Goal: Task Accomplishment & Management: Manage account settings

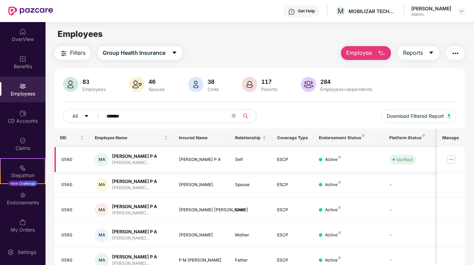
type input "*******"
click at [451, 159] on img at bounding box center [451, 159] width 11 height 11
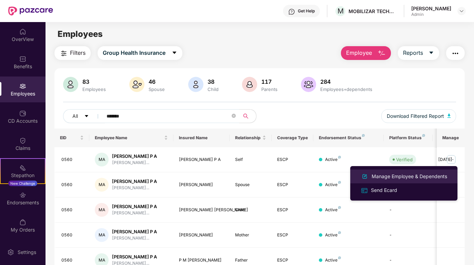
click at [387, 176] on div "Manage Employee & Dependents" at bounding box center [410, 177] width 78 height 8
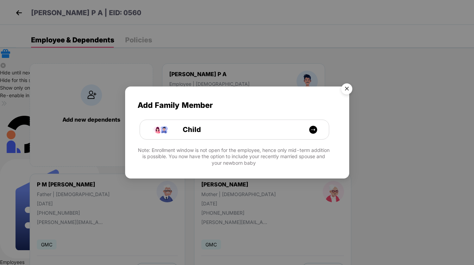
click at [346, 87] on div "Add Family Member Child Note: Enrollment window is not open for the employee, h…" at bounding box center [237, 133] width 224 height 92
click at [337, 100] on img "Close" at bounding box center [346, 89] width 19 height 19
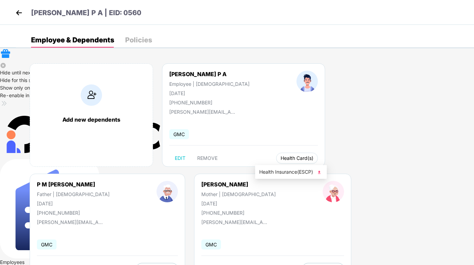
click at [281, 157] on span "Health Card(s)" at bounding box center [297, 158] width 33 height 3
click at [293, 169] on span "Health Insurance(ESCP)" at bounding box center [290, 172] width 63 height 8
click at [17, 14] on img at bounding box center [19, 13] width 10 height 10
